Goal: Check status: Check status

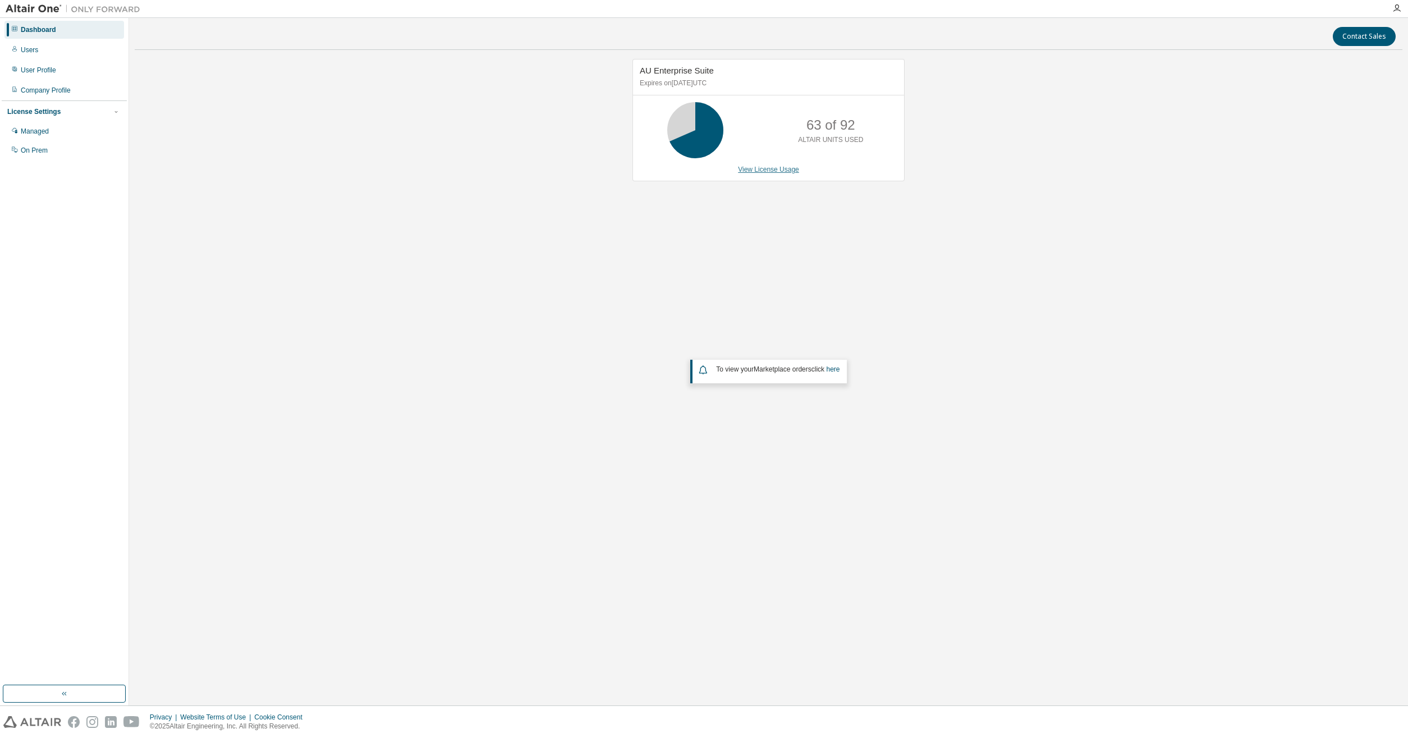
click at [766, 173] on link "View License Usage" at bounding box center [768, 170] width 61 height 8
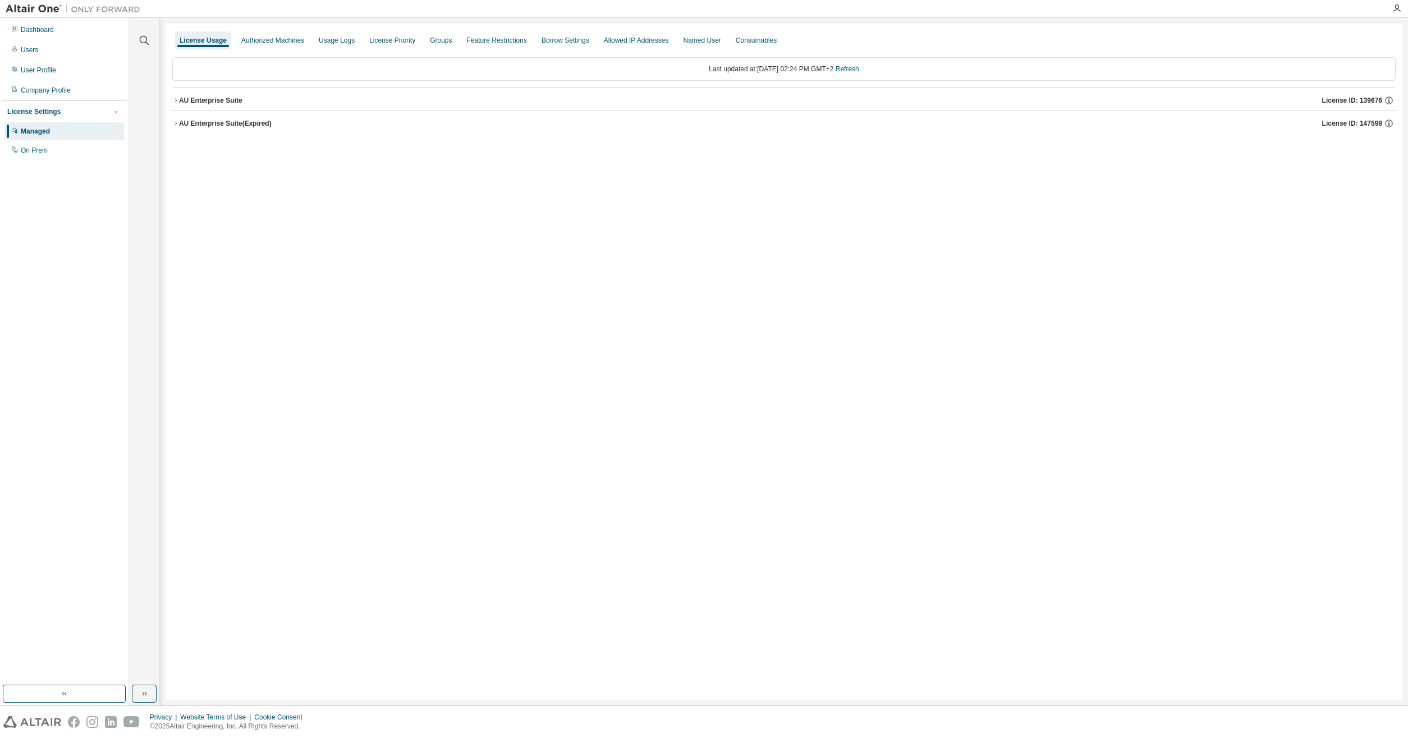
click at [198, 97] on div "AU Enterprise Suite" at bounding box center [210, 100] width 63 height 9
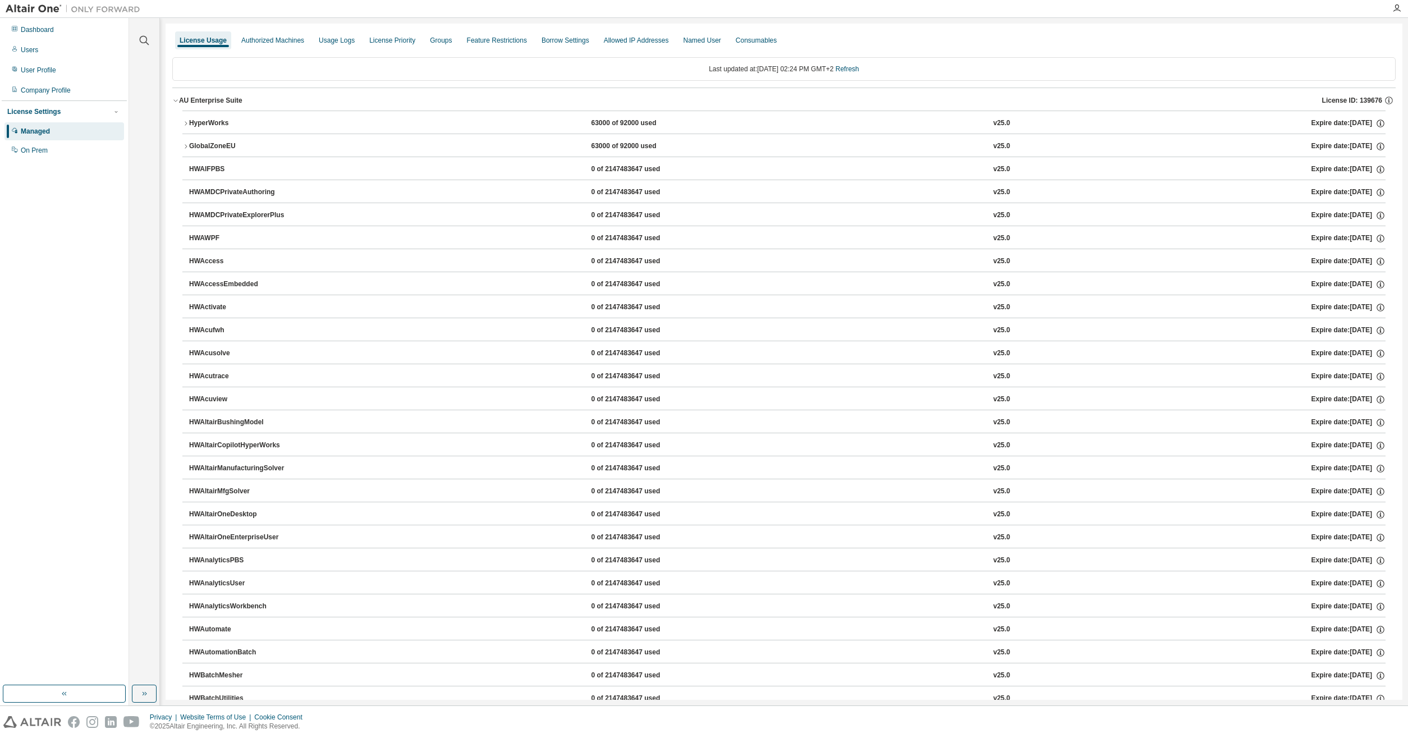
click at [209, 119] on div "HyperWorks" at bounding box center [239, 123] width 101 height 10
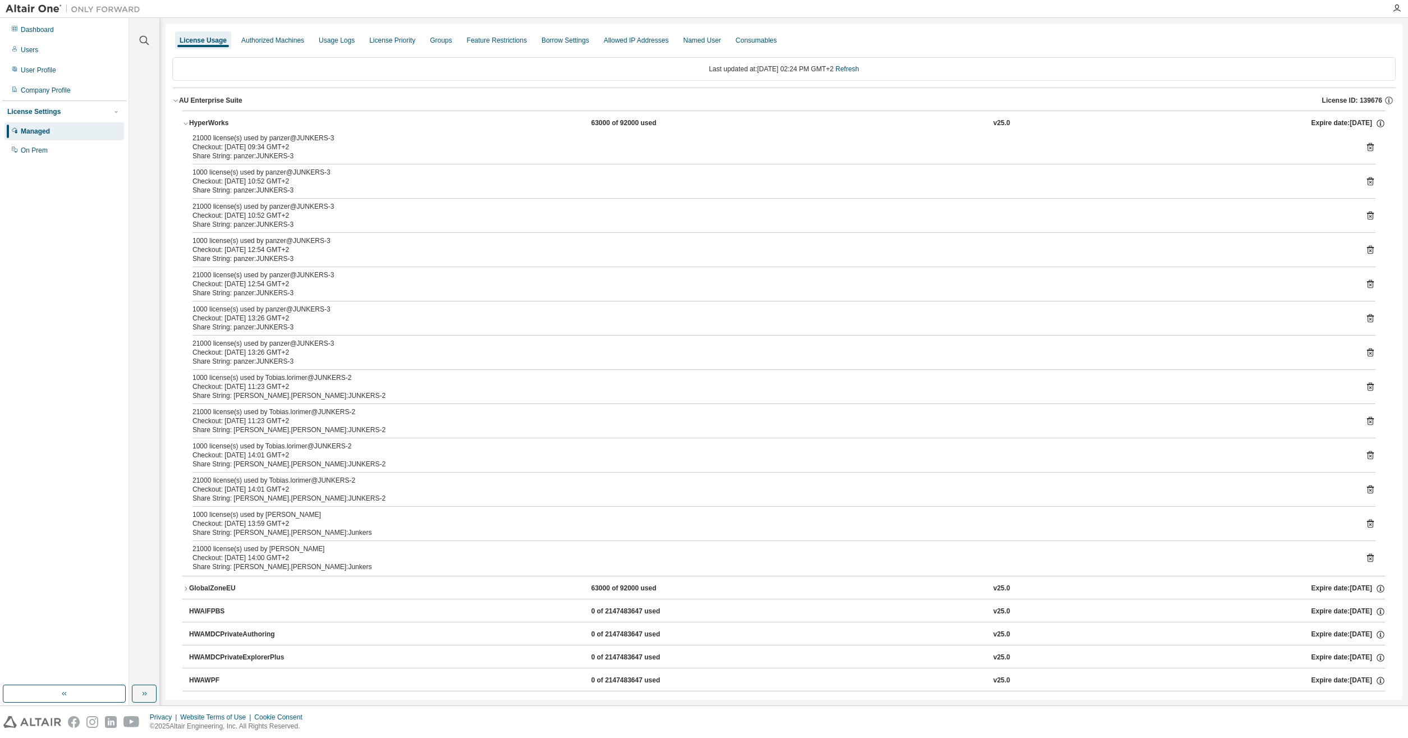
click at [199, 42] on div "License Usage" at bounding box center [203, 40] width 47 height 9
click at [25, 26] on div "Dashboard" at bounding box center [37, 29] width 33 height 9
